Goal: Task Accomplishment & Management: Complete application form

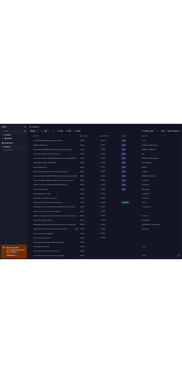
scroll to position [52, 0]
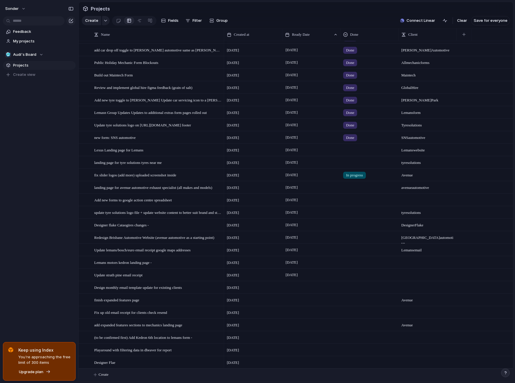
click at [107, 340] on span "Create" at bounding box center [103, 375] width 10 height 6
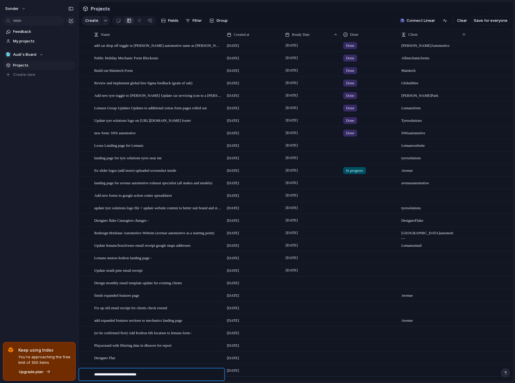
type textarea "**********"
click at [280, 340] on div "[DATE]" at bounding box center [253, 368] width 58 height 9
click at [285, 340] on div at bounding box center [311, 370] width 58 height 12
click at [296, 340] on div at bounding box center [311, 370] width 58 height 12
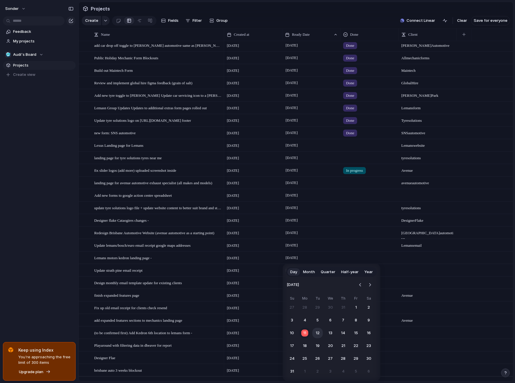
drag, startPoint x: 307, startPoint y: 333, endPoint x: 316, endPoint y: 331, distance: 9.8
click at [316, 331] on tr "10 11 12 13 14 15 16" at bounding box center [329, 333] width 87 height 10
click at [316, 331] on button "12" at bounding box center [317, 333] width 10 height 10
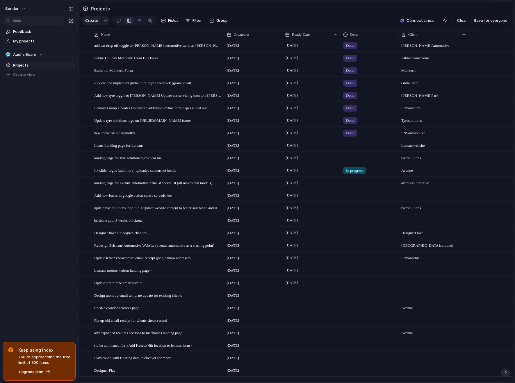
click at [357, 146] on div at bounding box center [370, 144] width 58 height 10
click at [352, 191] on span "In progress" at bounding box center [357, 194] width 20 height 6
